Goal: Task Accomplishment & Management: Manage account settings

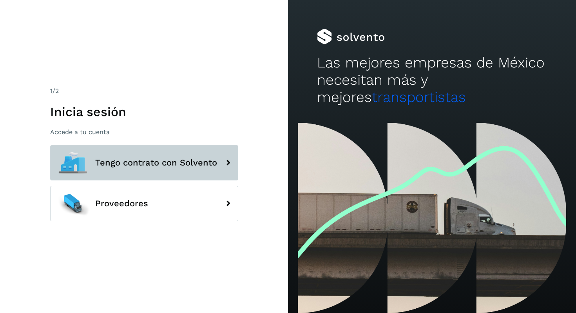
click at [188, 165] on span "Tengo contrato con Solvento" at bounding box center [156, 162] width 122 height 9
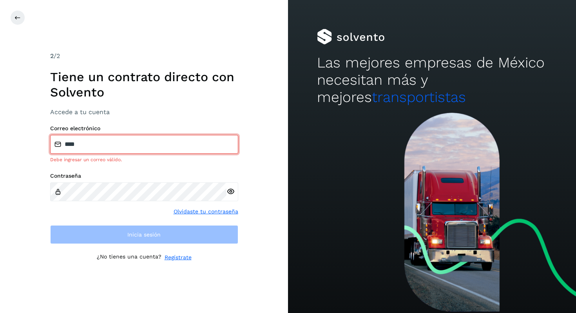
click at [134, 148] on input "****" at bounding box center [144, 144] width 188 height 19
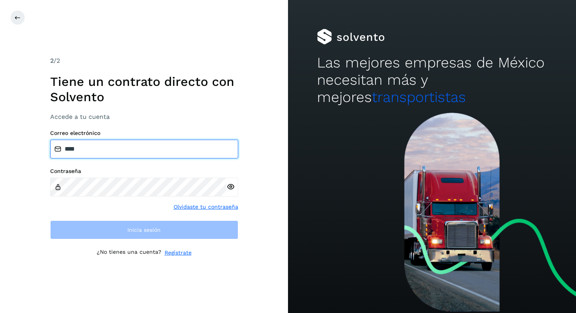
click at [134, 148] on input "****" at bounding box center [144, 149] width 188 height 19
type input "**********"
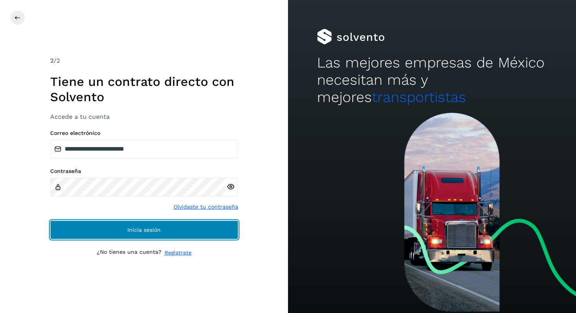
click at [134, 224] on button "Inicia sesión" at bounding box center [144, 229] width 188 height 19
click at [140, 229] on span "Inicia sesión" at bounding box center [143, 229] width 33 height 5
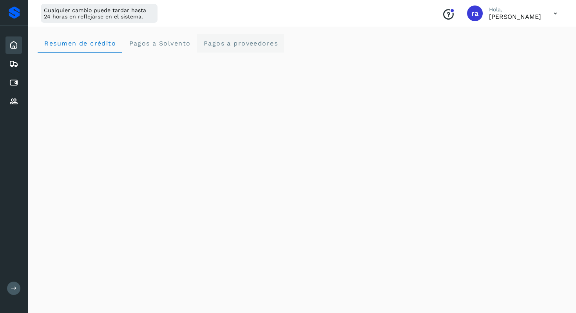
click at [254, 42] on span "Pagos a proveedores" at bounding box center [240, 43] width 75 height 7
click at [14, 60] on icon at bounding box center [13, 63] width 9 height 9
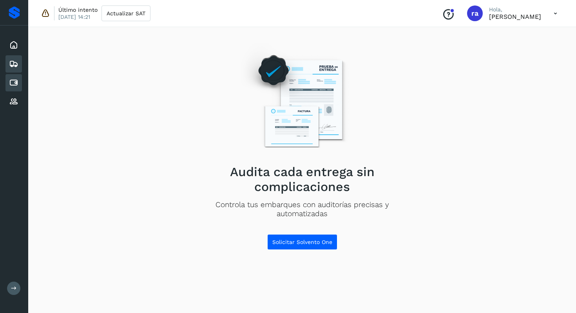
click at [14, 81] on icon at bounding box center [13, 82] width 9 height 9
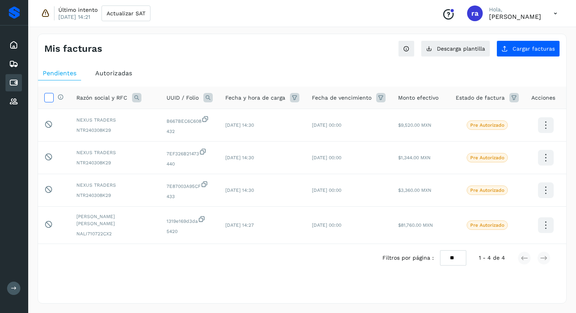
click at [51, 99] on icon at bounding box center [49, 97] width 8 height 8
click at [551, 127] on icon at bounding box center [546, 125] width 18 height 18
click at [538, 76] on div at bounding box center [288, 156] width 576 height 313
click at [104, 75] on span "Autorizadas" at bounding box center [113, 72] width 37 height 7
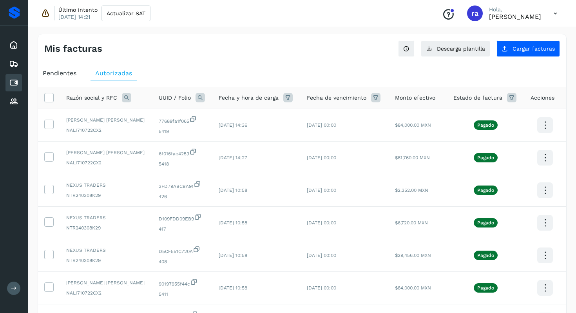
click at [69, 73] on span "Pendientes" at bounding box center [60, 72] width 34 height 7
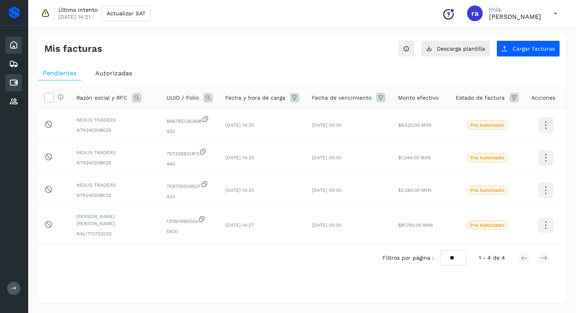
click at [17, 47] on icon at bounding box center [13, 44] width 9 height 9
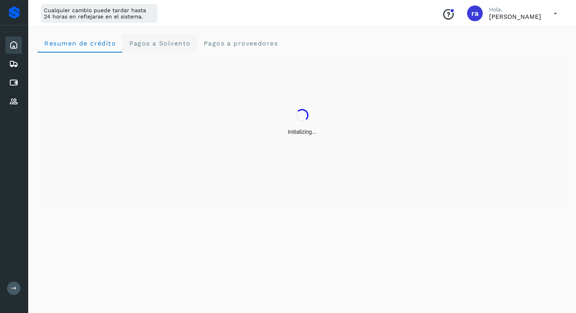
click at [174, 45] on span "Pagos a Solvento" at bounding box center [160, 43] width 62 height 7
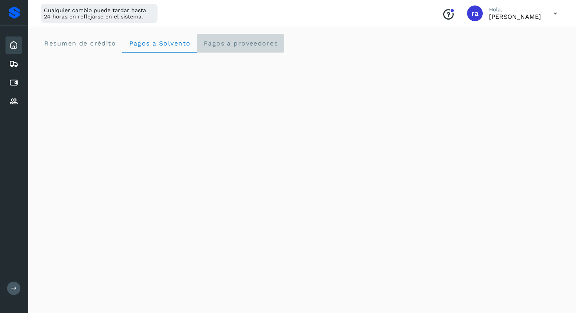
click at [229, 45] on span "Pagos a proveedores" at bounding box center [240, 43] width 75 height 7
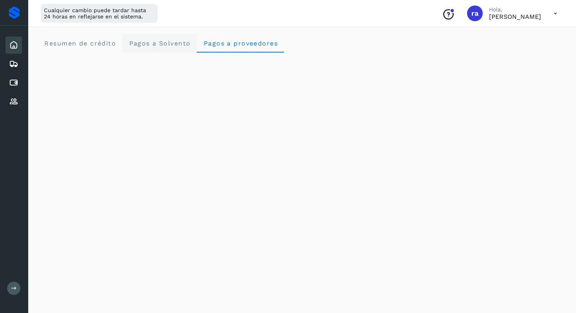
click at [157, 45] on span "Pagos a Solvento" at bounding box center [160, 43] width 62 height 7
click at [87, 41] on span "Resumen de crédito" at bounding box center [80, 43] width 72 height 7
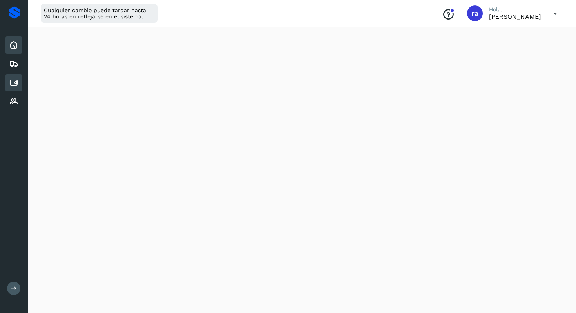
click at [11, 86] on icon at bounding box center [13, 82] width 9 height 9
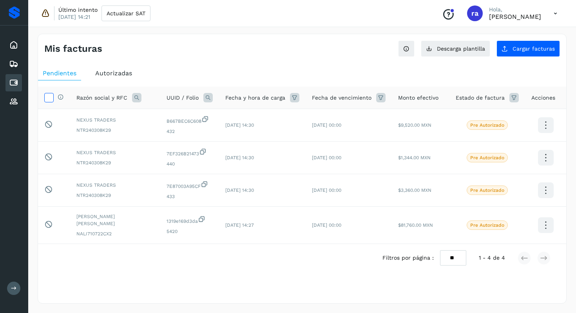
click at [50, 97] on icon at bounding box center [49, 97] width 8 height 8
click at [119, 72] on span "Autorizadas" at bounding box center [113, 72] width 37 height 7
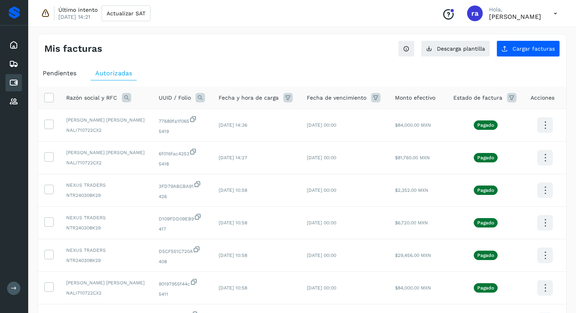
click at [62, 71] on span "Pendientes" at bounding box center [60, 72] width 34 height 7
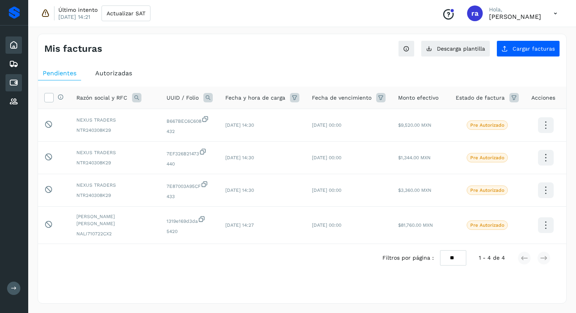
click at [10, 45] on icon at bounding box center [13, 44] width 9 height 9
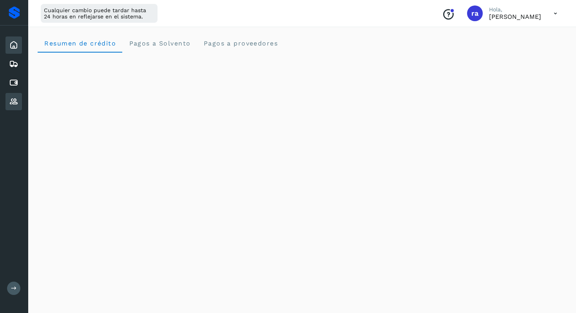
click at [11, 93] on div "Proveedores" at bounding box center [13, 101] width 16 height 17
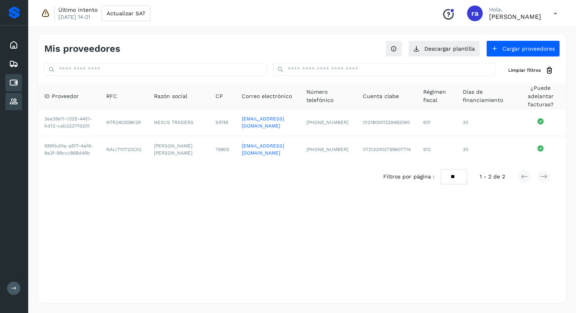
click at [16, 80] on icon at bounding box center [13, 82] width 9 height 9
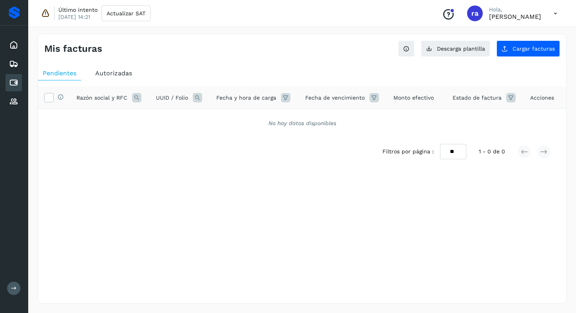
click at [110, 73] on span "Autorizadas" at bounding box center [113, 72] width 37 height 7
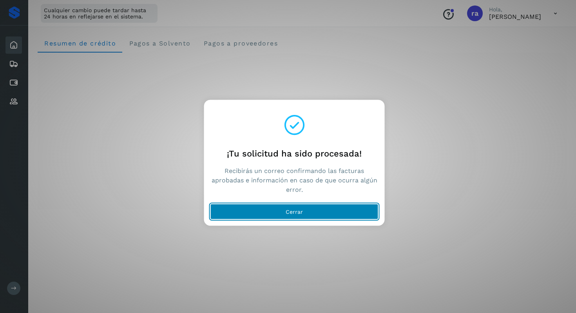
click at [297, 213] on span "Cerrar" at bounding box center [294, 211] width 17 height 5
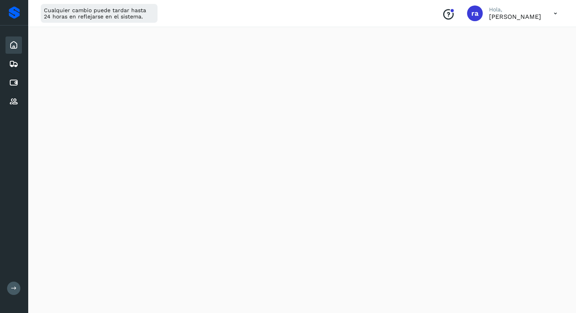
scroll to position [18, 0]
click at [16, 83] on icon at bounding box center [13, 82] width 9 height 9
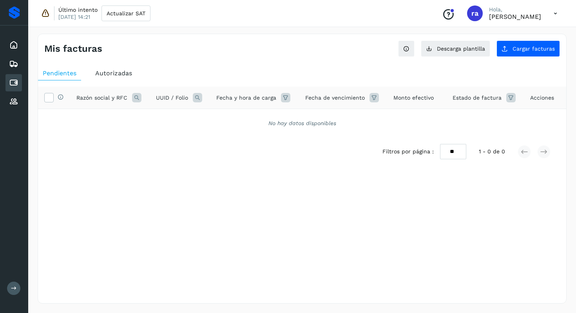
click at [109, 69] on div "Autorizadas" at bounding box center [114, 73] width 46 height 14
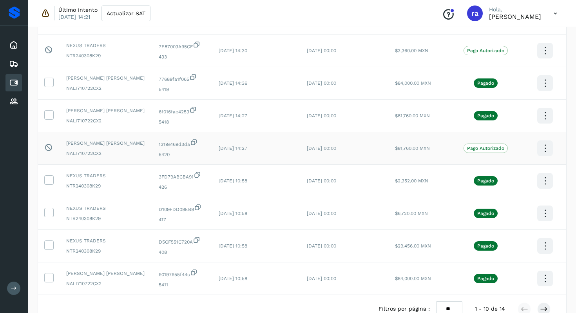
scroll to position [159, 0]
